Goal: Task Accomplishment & Management: Manage account settings

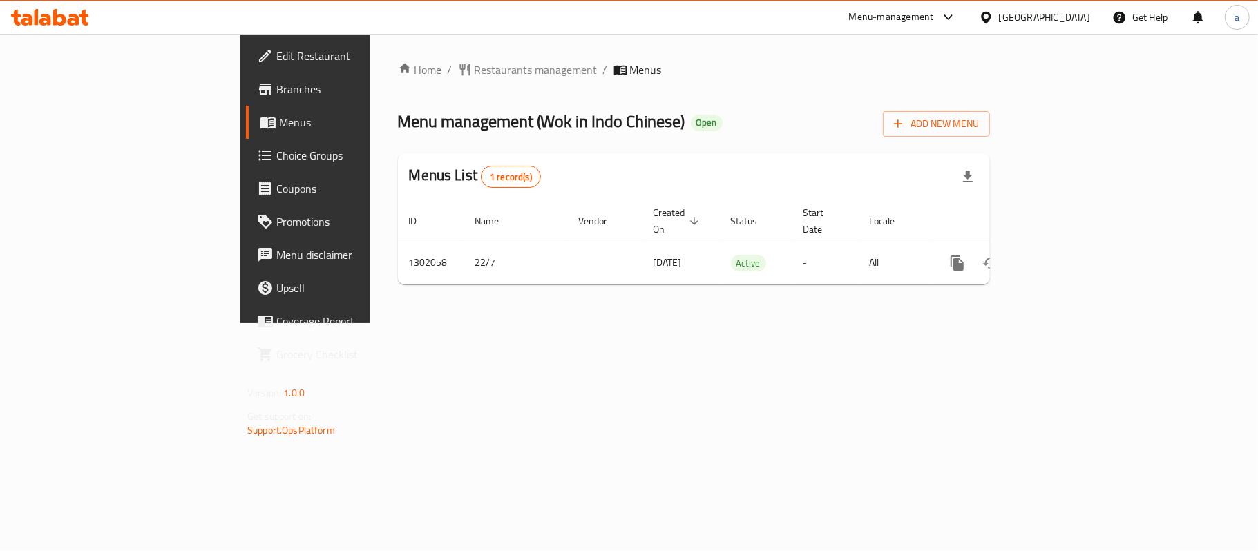
click at [276, 156] on span "Choice Groups" at bounding box center [357, 155] width 163 height 17
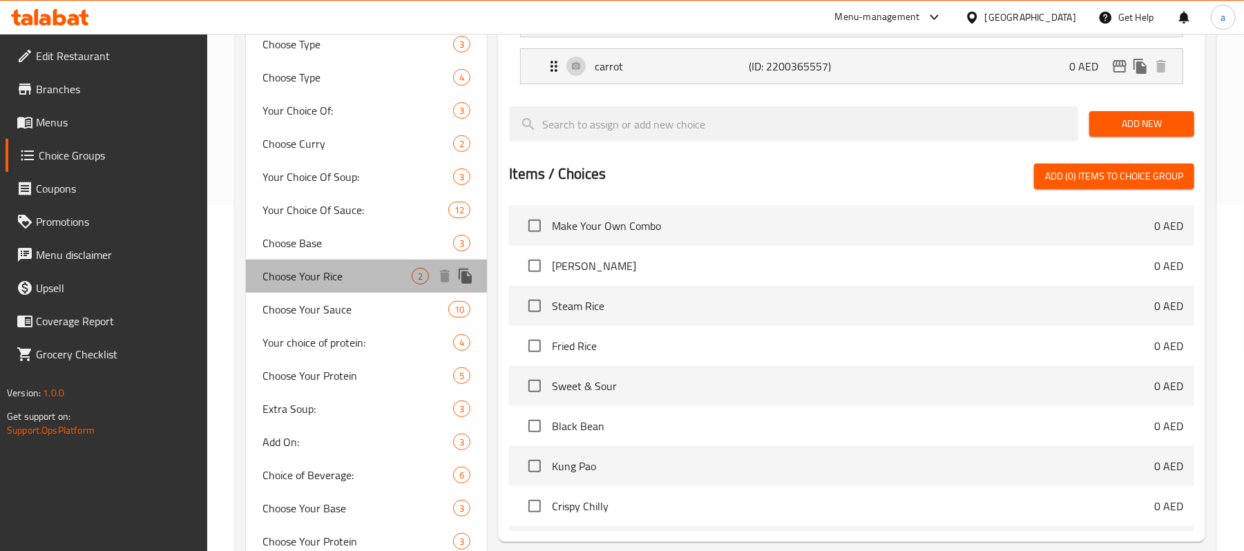
click at [340, 268] on span "Choose Your Rice" at bounding box center [336, 276] width 149 height 17
type input "Choose Your Rice"
type input "اختيارك من الأرز:"
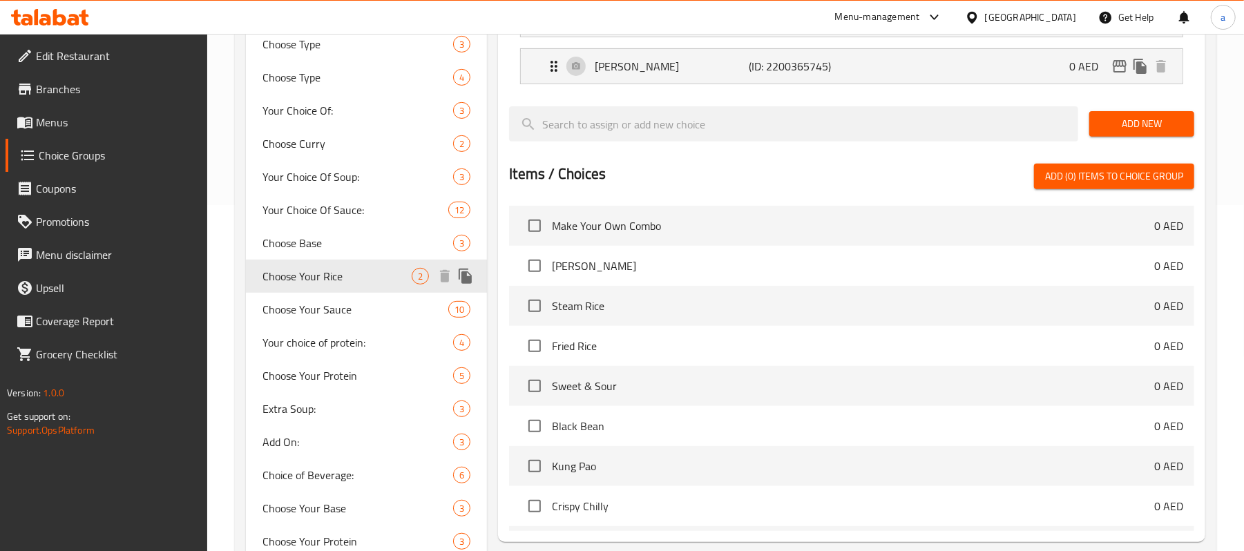
click at [378, 274] on span "Choose Your Rice" at bounding box center [336, 276] width 149 height 17
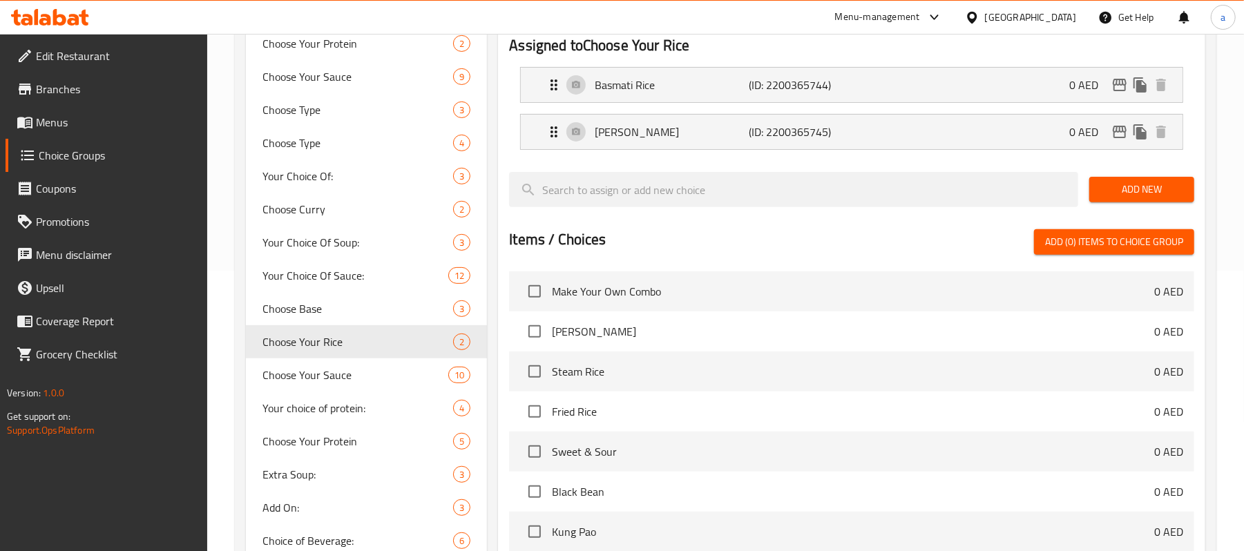
scroll to position [0, 0]
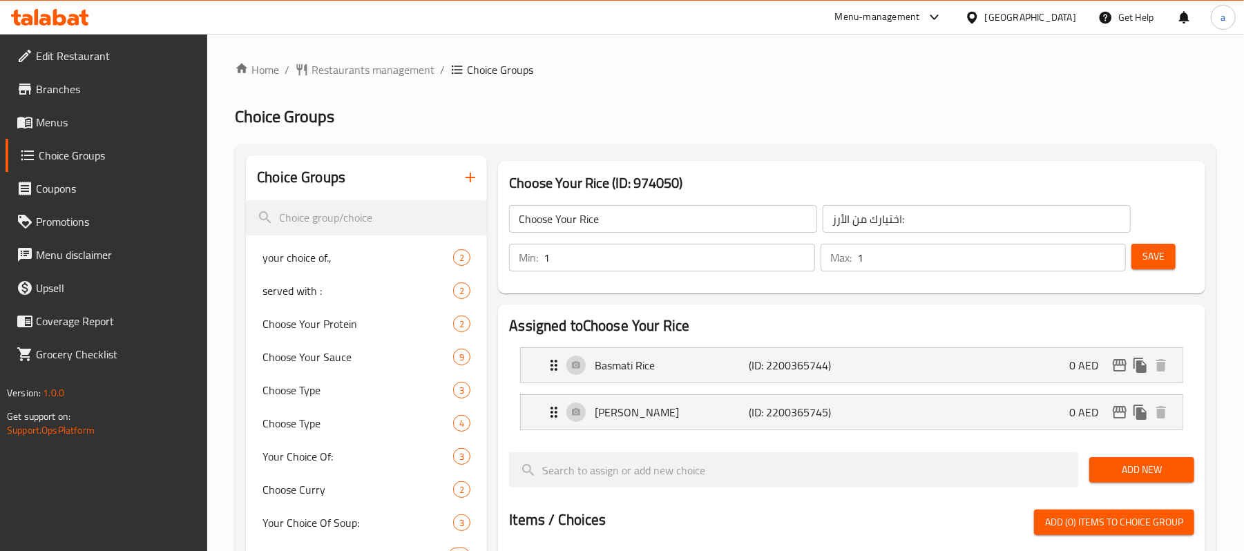
click at [76, 26] on div at bounding box center [50, 17] width 100 height 28
click at [68, 14] on icon at bounding box center [50, 17] width 78 height 17
